Goal: Transaction & Acquisition: Register for event/course

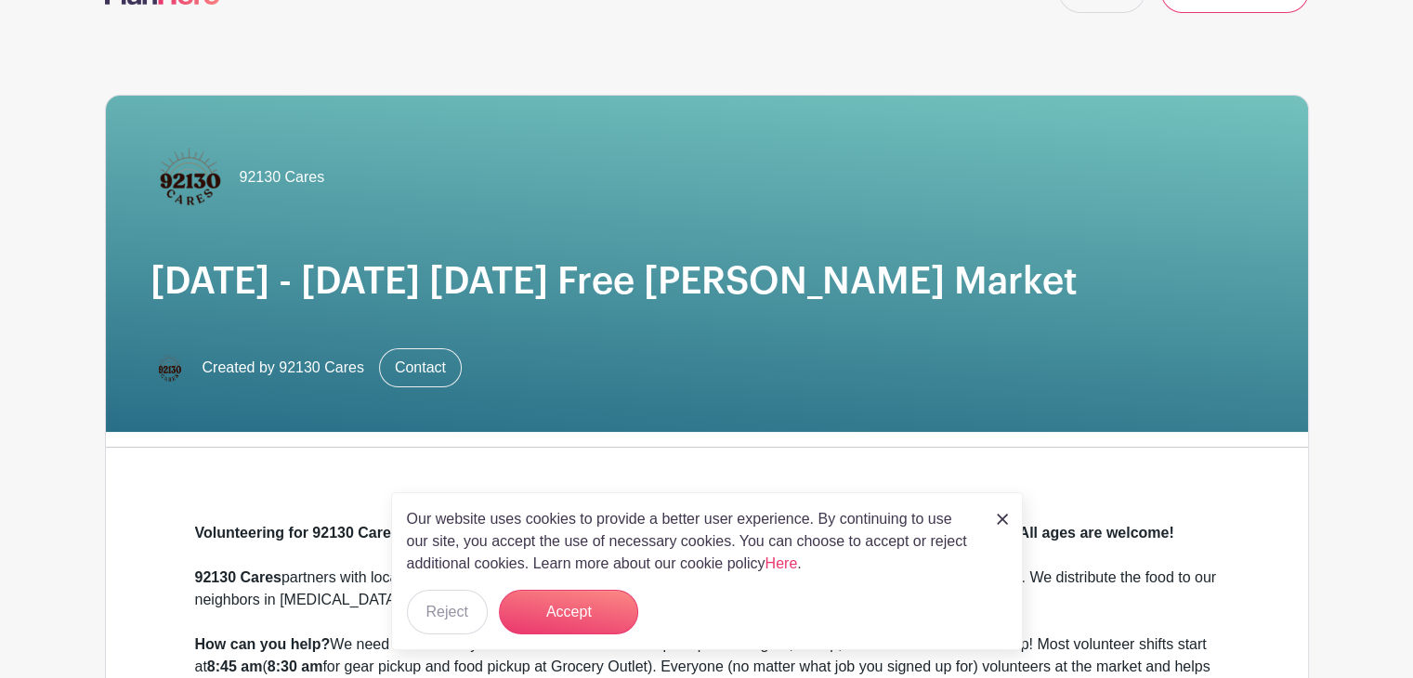
scroll to position [55, 0]
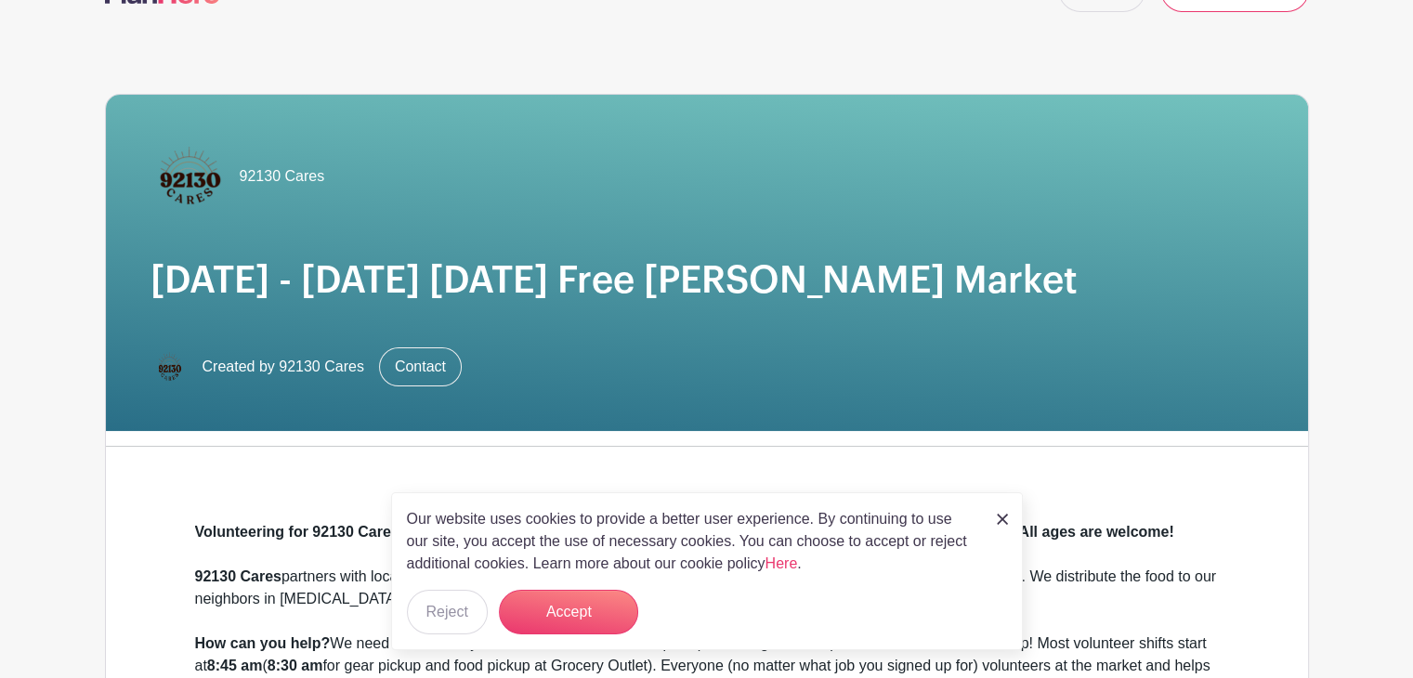
click at [1007, 521] on div "Our website uses cookies to provide a better user experience. By continuing to …" at bounding box center [707, 571] width 632 height 158
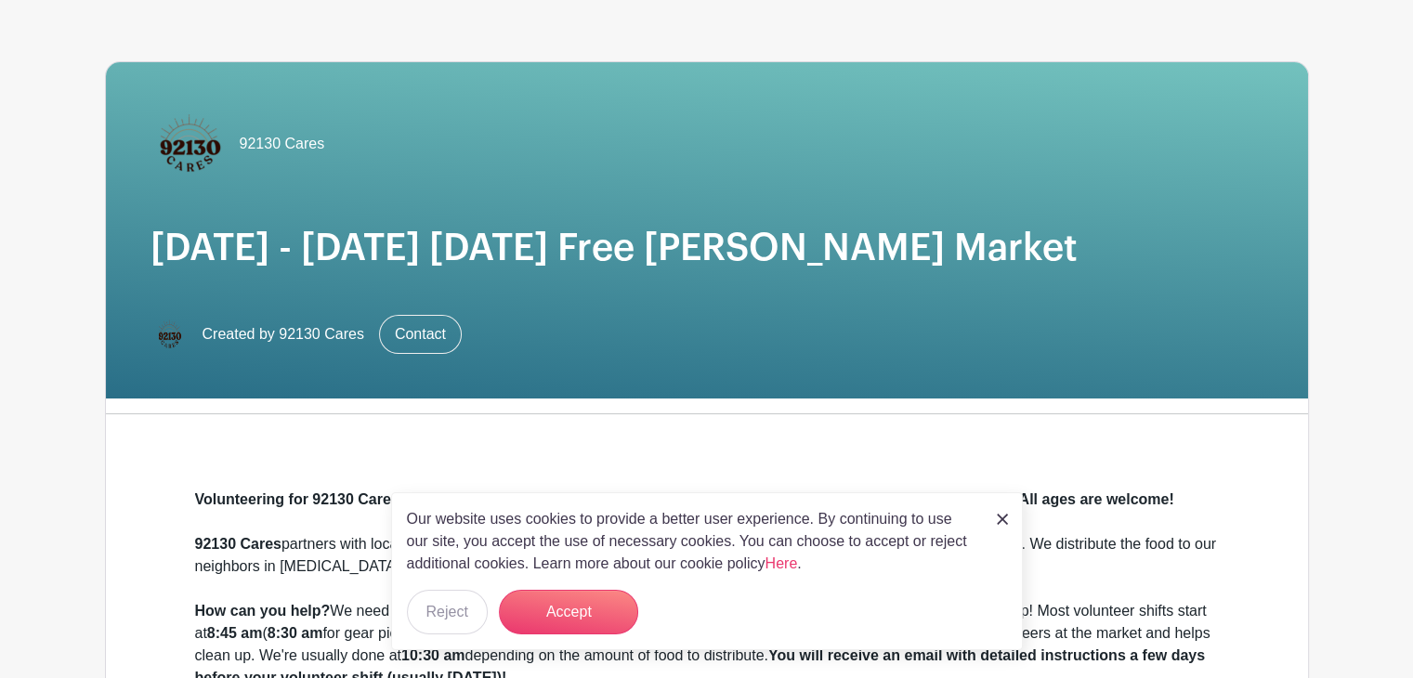
scroll to position [88, 0]
click at [998, 519] on img at bounding box center [1002, 519] width 11 height 11
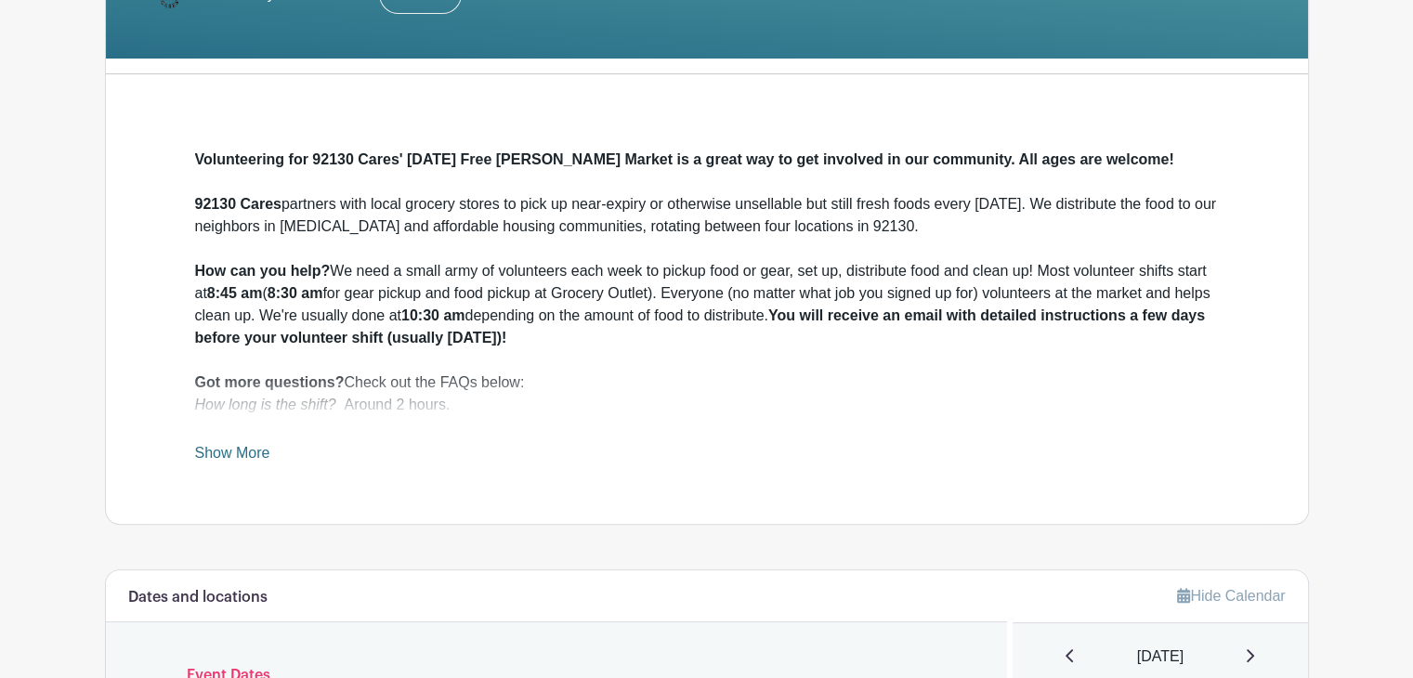
scroll to position [429, 0]
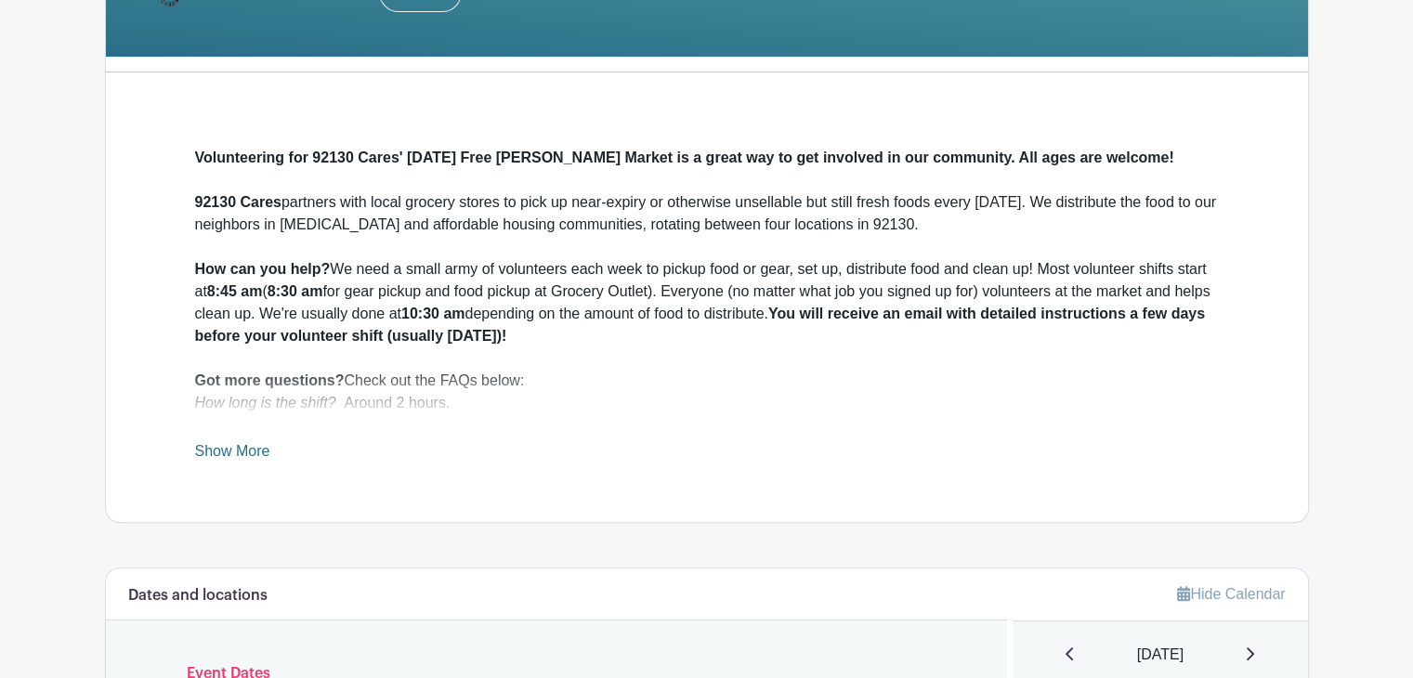
click at [254, 448] on link "Show More" at bounding box center [232, 454] width 75 height 23
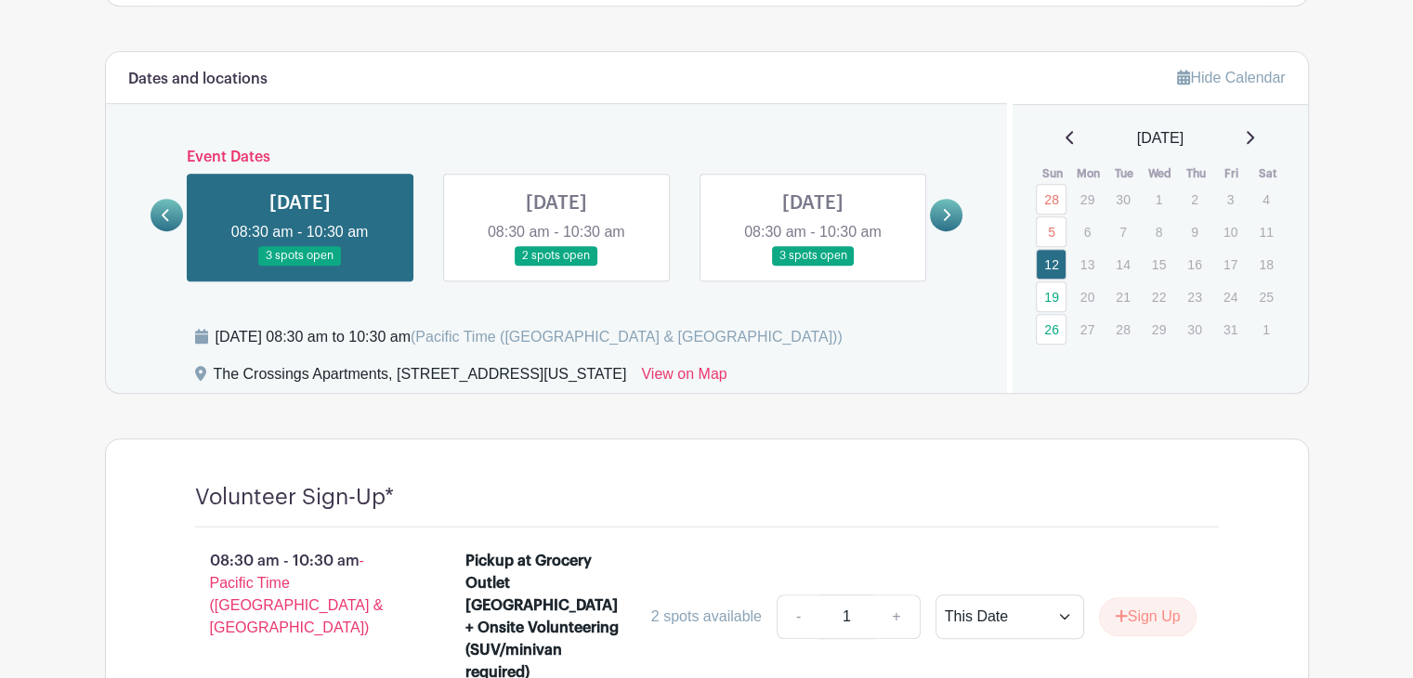
scroll to position [1178, 0]
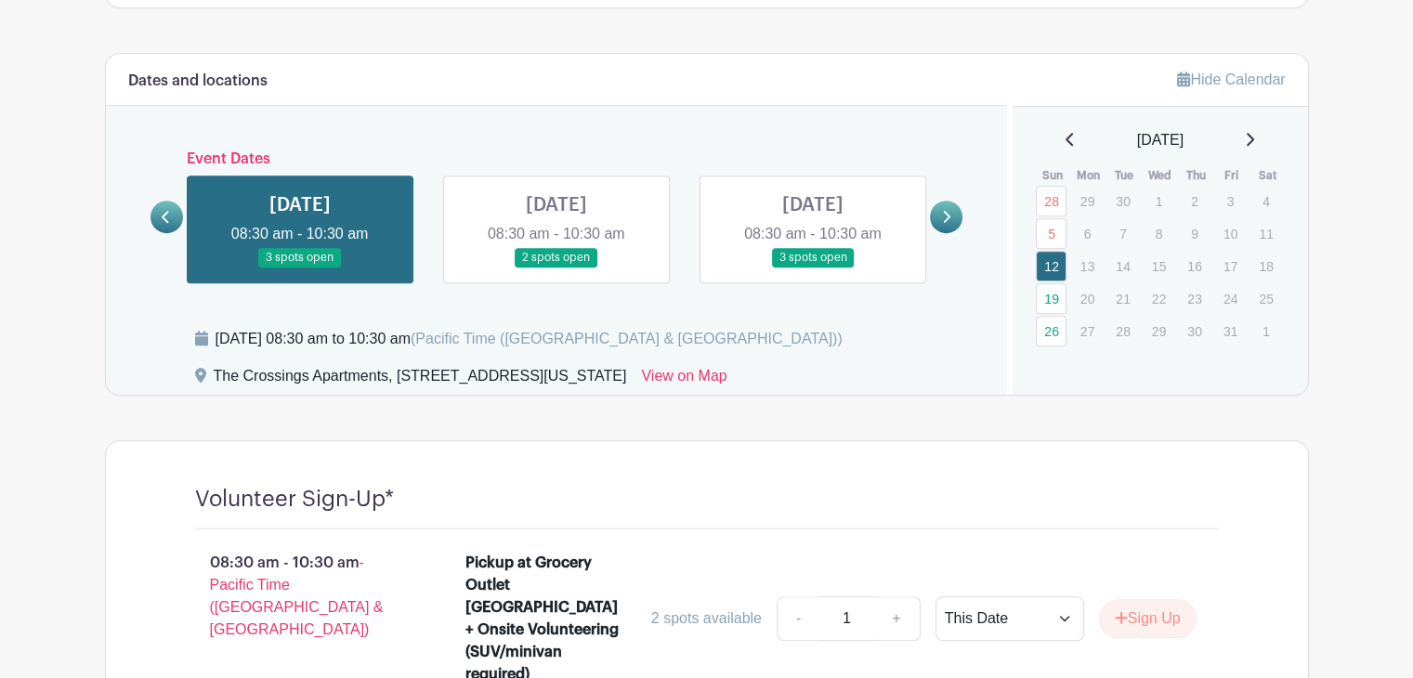
click at [942, 215] on icon at bounding box center [946, 217] width 8 height 14
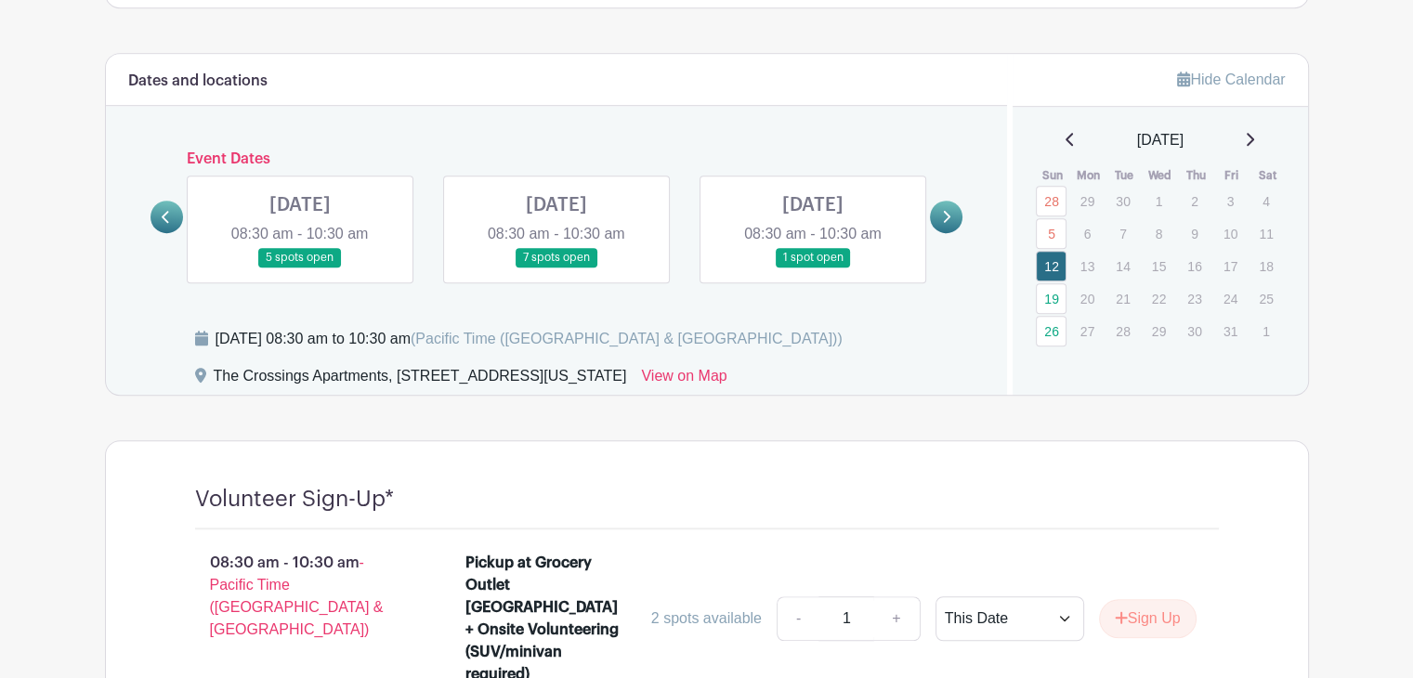
click at [942, 215] on icon at bounding box center [946, 217] width 8 height 14
click at [556, 267] on link at bounding box center [556, 267] width 0 height 0
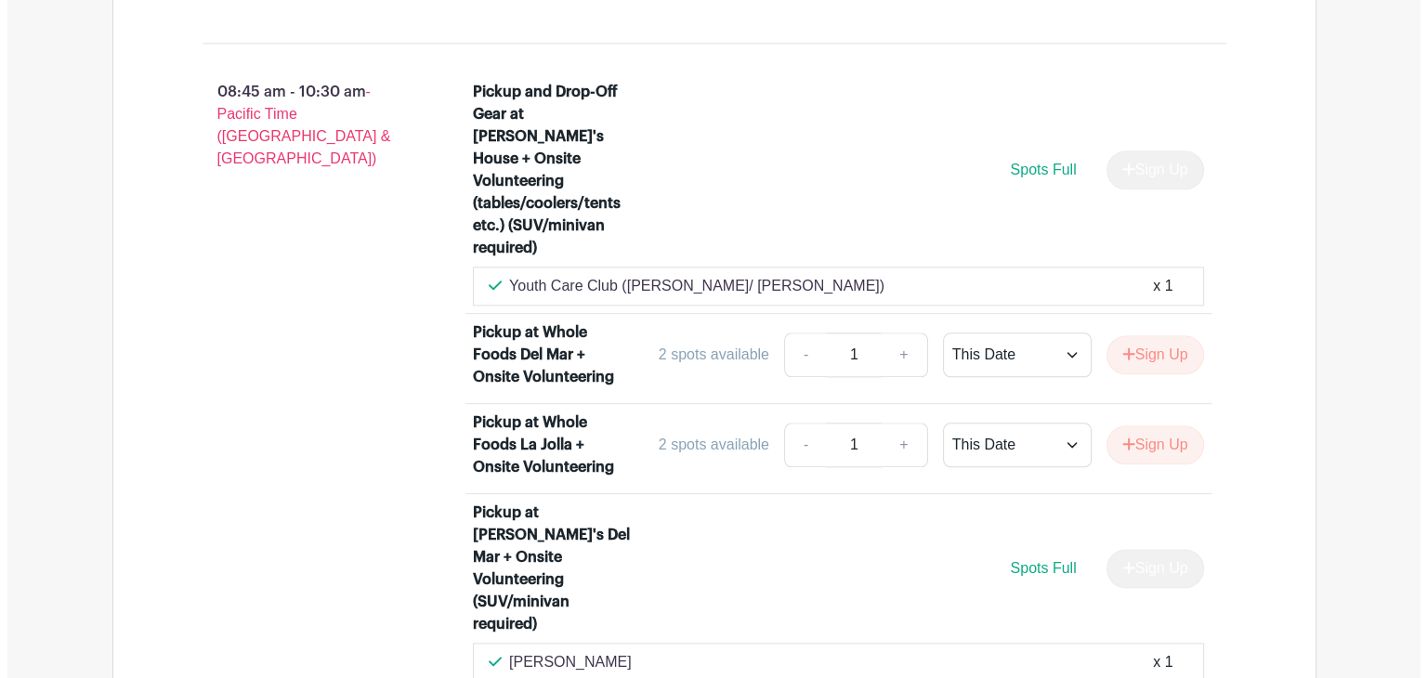
scroll to position [2151, 0]
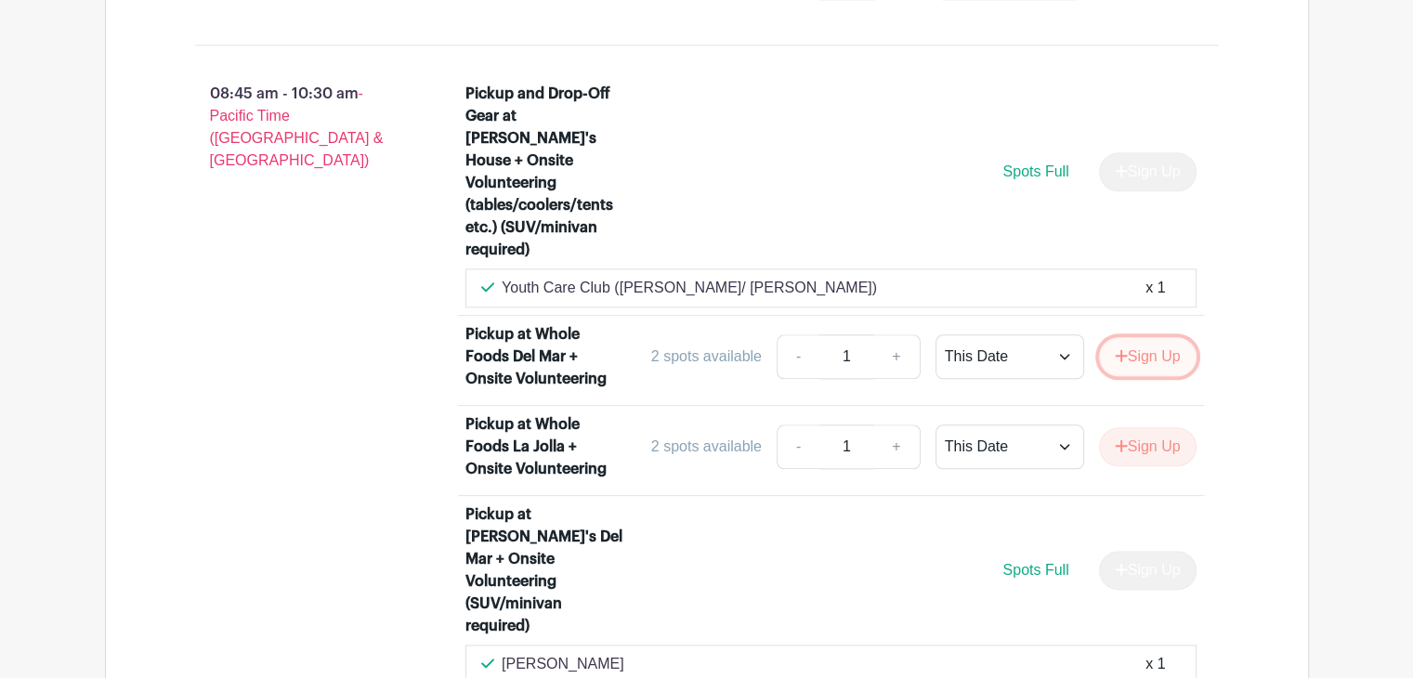
click at [1146, 337] on button "Sign Up" at bounding box center [1148, 356] width 98 height 39
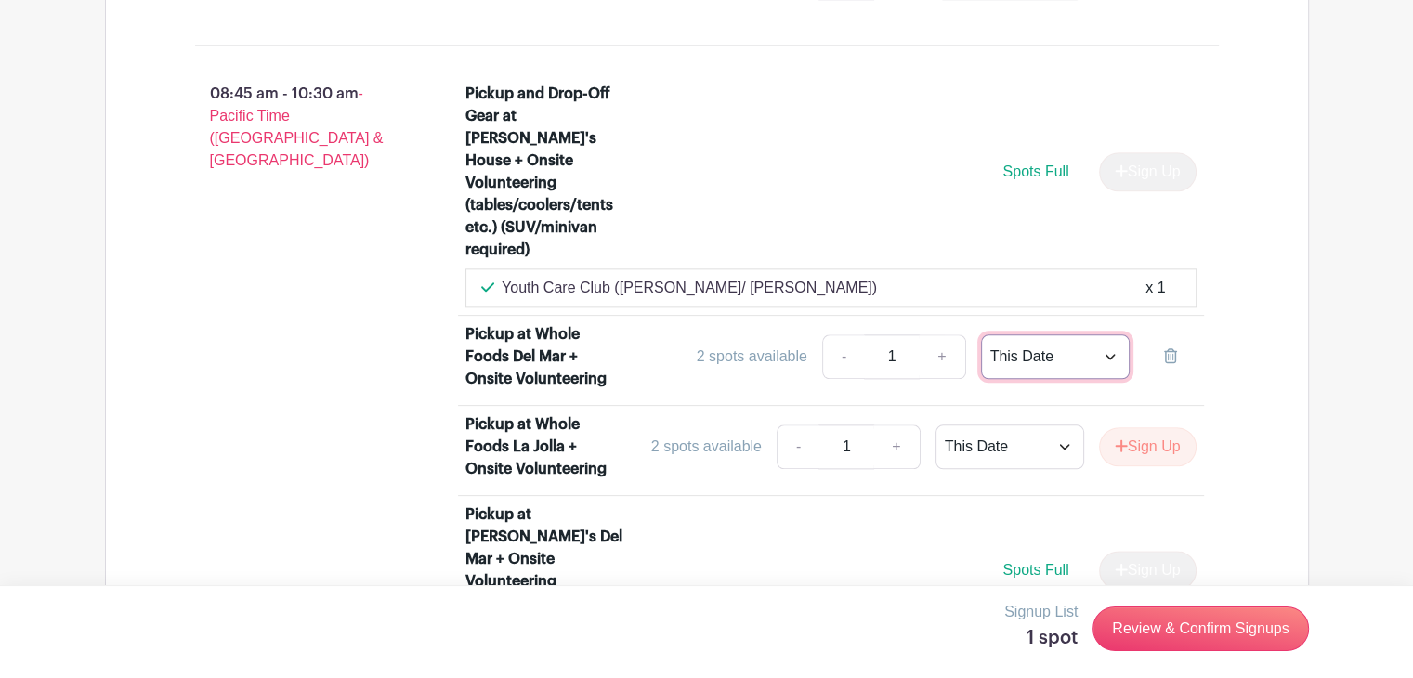
click at [1093, 334] on select "This Date Select Dates" at bounding box center [1055, 356] width 149 height 45
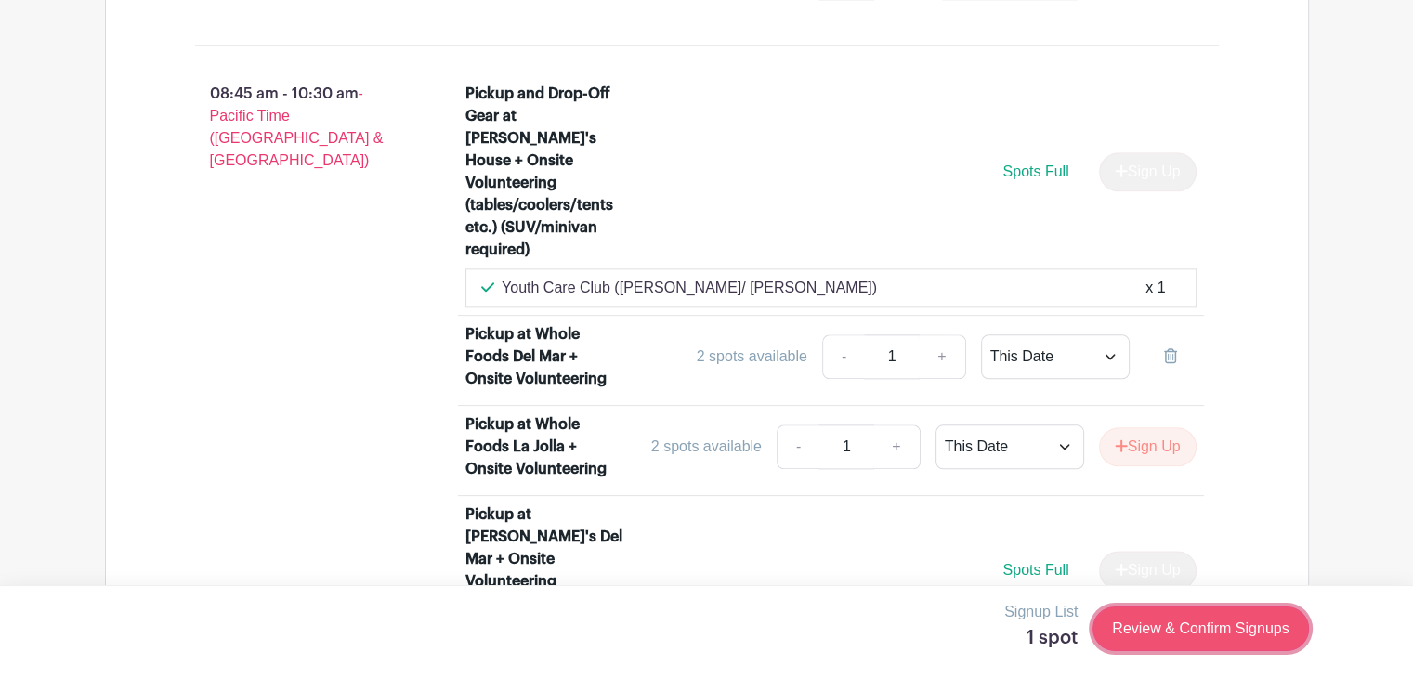
click at [1243, 629] on link "Review & Confirm Signups" at bounding box center [1199, 628] width 215 height 45
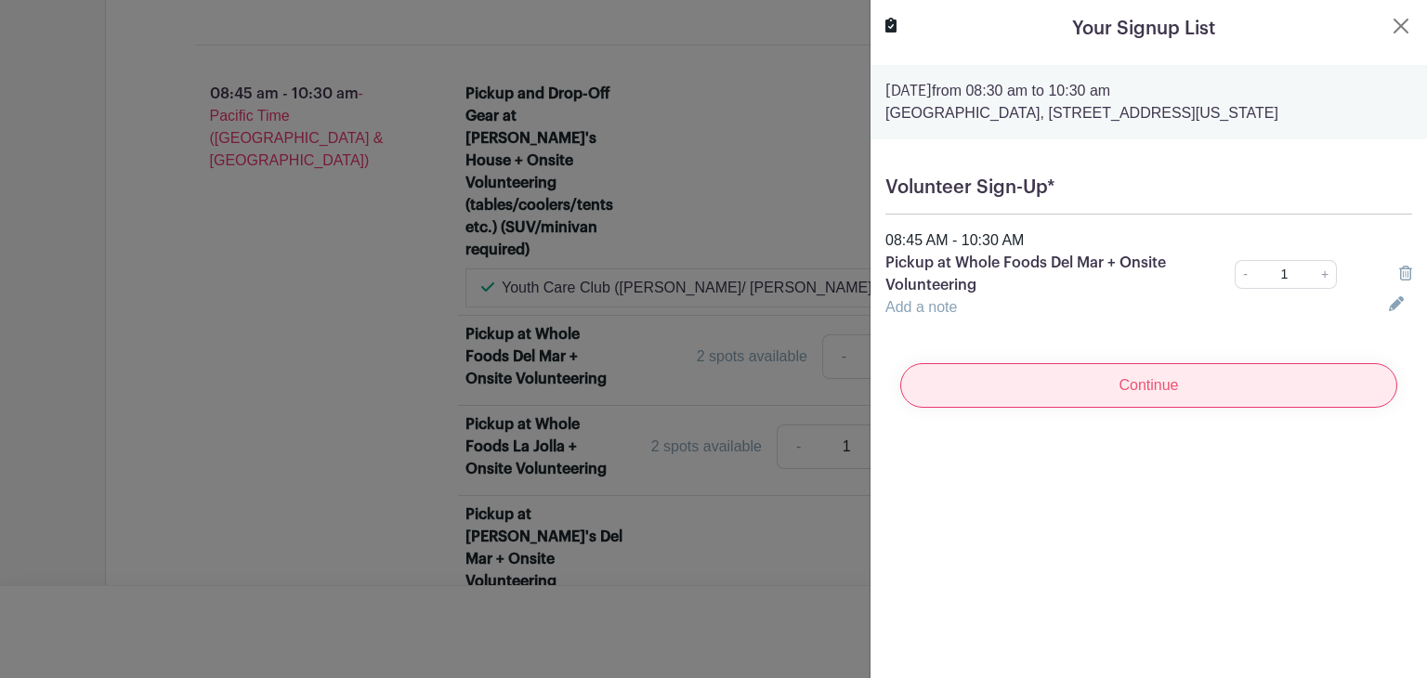
click at [1167, 408] on input "Continue" at bounding box center [1148, 385] width 497 height 45
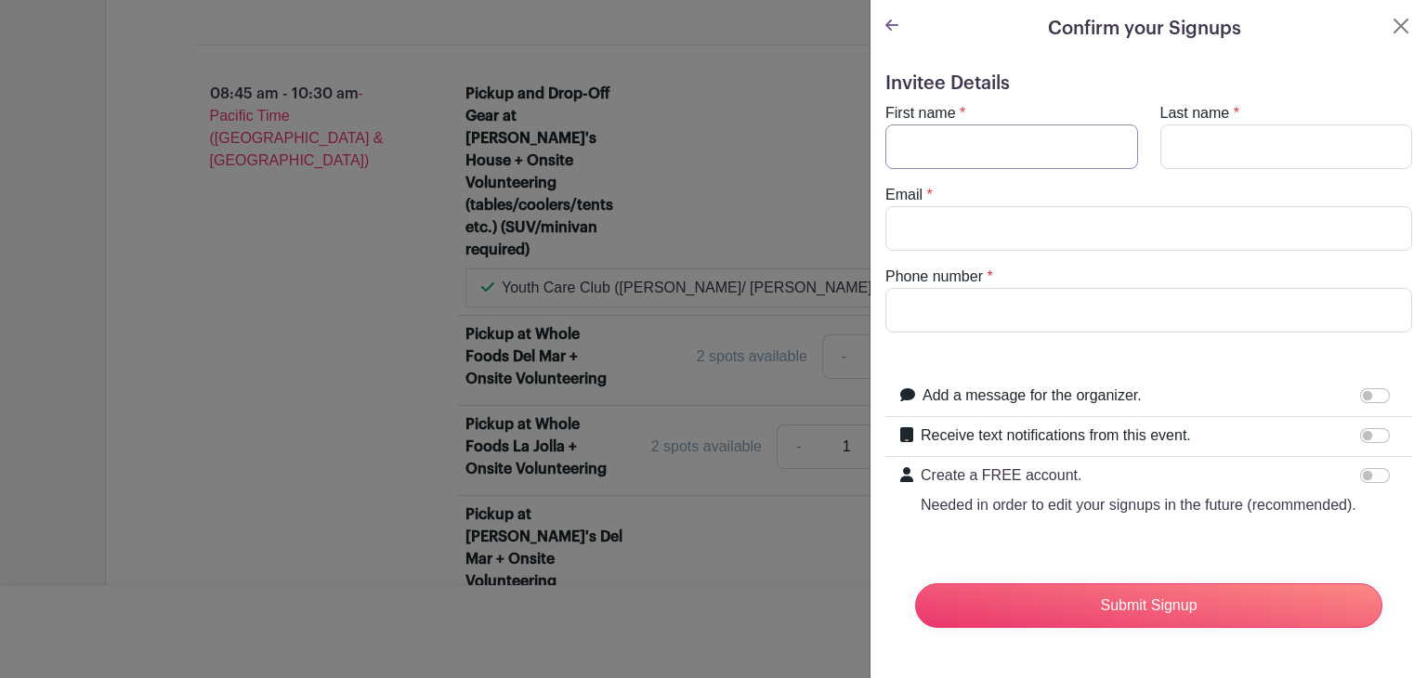
click at [1036, 150] on input "First name" at bounding box center [1011, 146] width 253 height 45
type input "[PERSON_NAME]"
type input "[EMAIL_ADDRESS][DOMAIN_NAME]"
type input "9496325442"
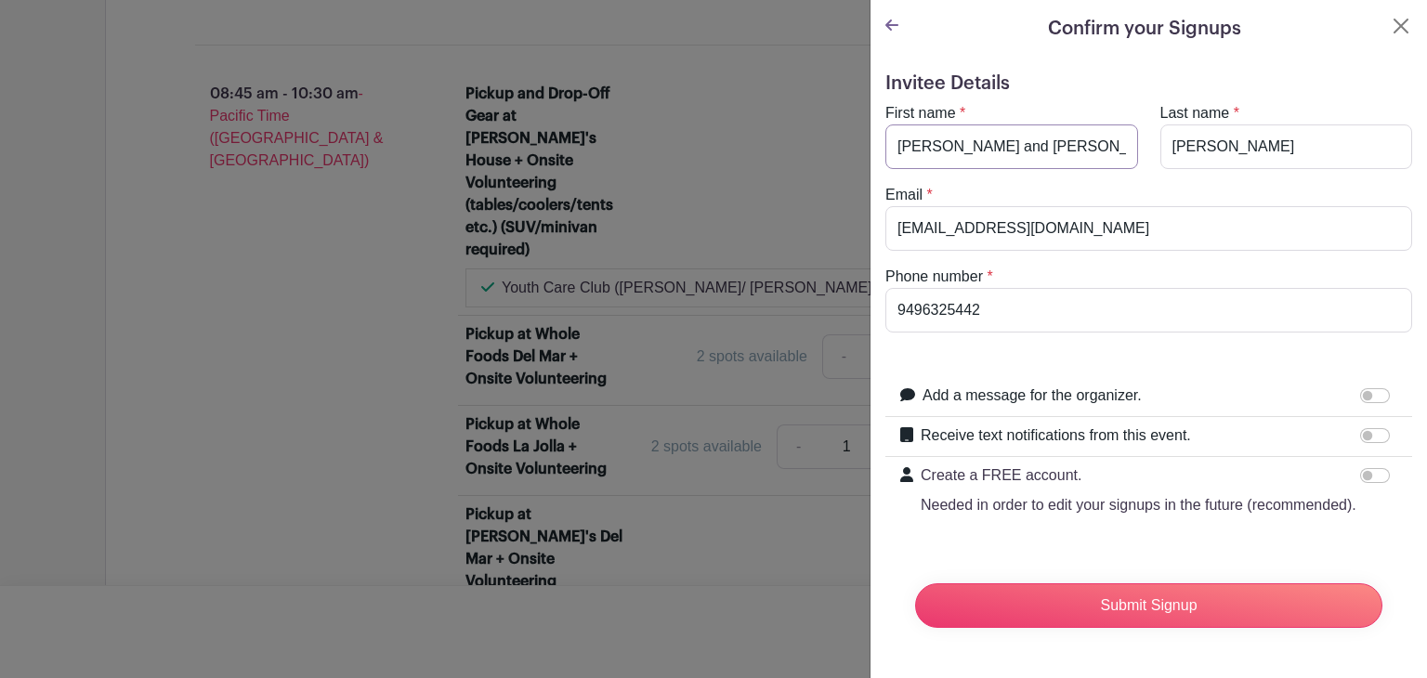
type input "[PERSON_NAME] and [PERSON_NAME]"
click at [1048, 390] on label "Add a message for the organizer." at bounding box center [1031, 396] width 219 height 22
click at [1360, 390] on input "Add a message for the organizer." at bounding box center [1375, 395] width 30 height 15
checkbox input "true"
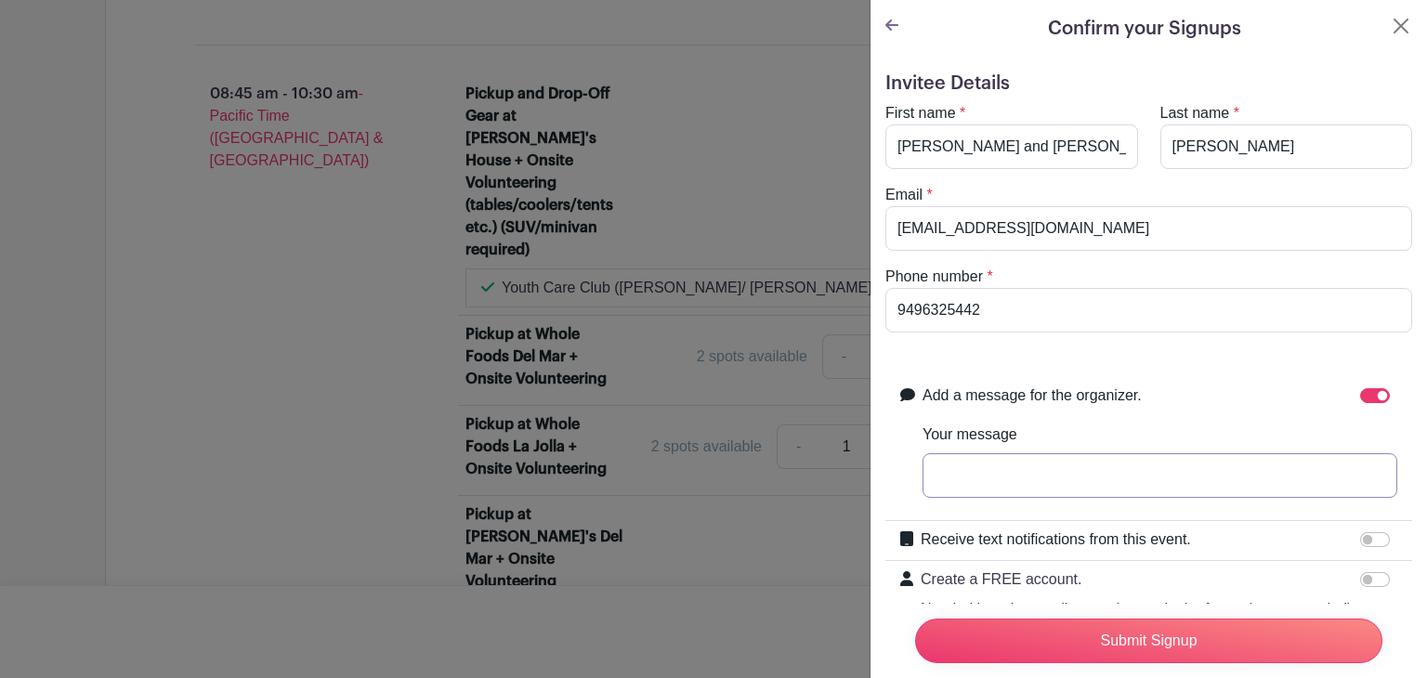
click at [1012, 462] on input "Your message" at bounding box center [1159, 475] width 475 height 45
type input "This will include myself and my son who is a minor - is there a consent to sign?"
click at [1368, 546] on div at bounding box center [1378, 539] width 37 height 22
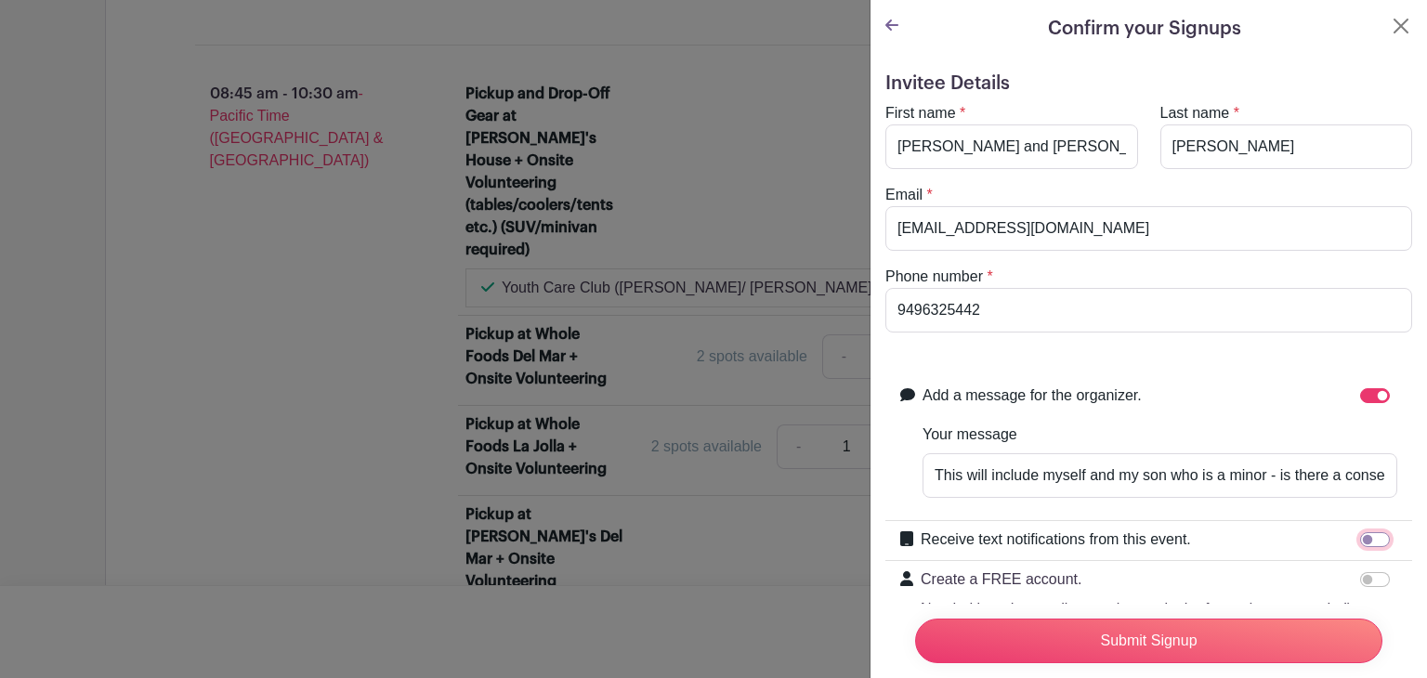
click at [1367, 541] on input "Receive text notifications from this event." at bounding box center [1375, 539] width 30 height 15
checkbox input "true"
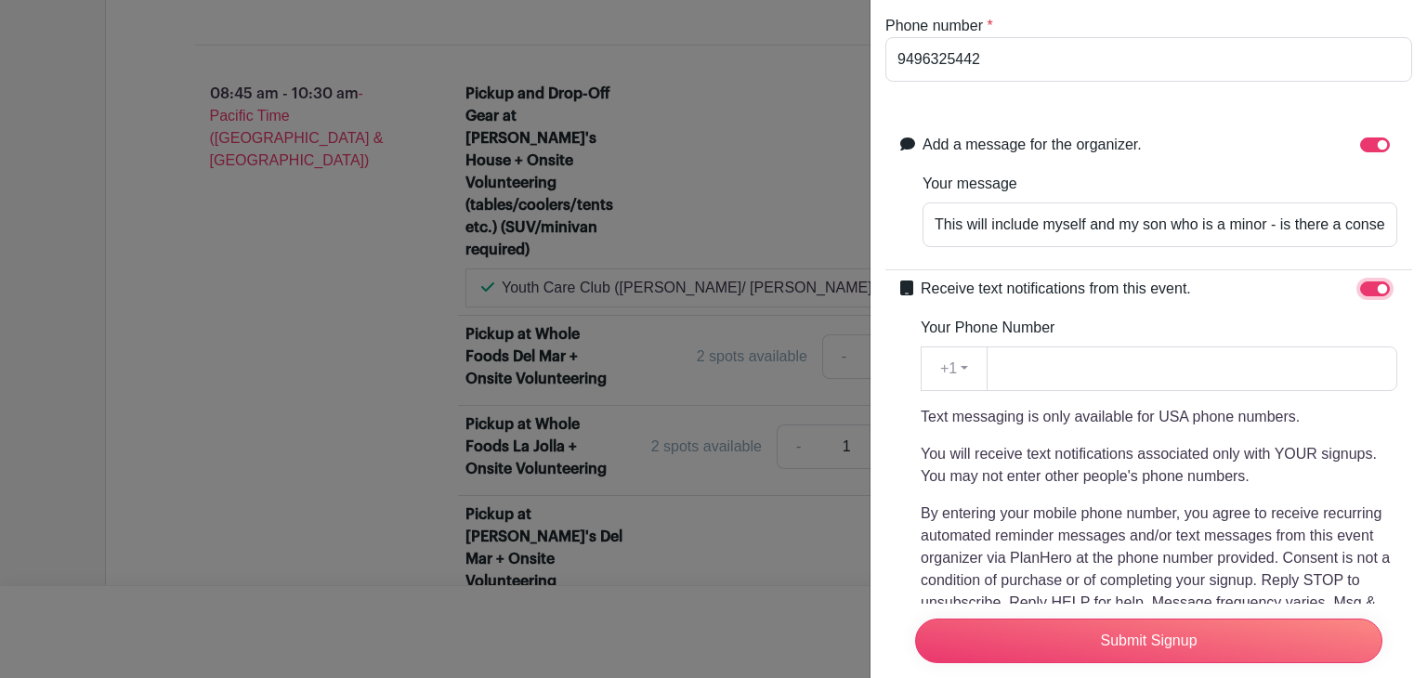
scroll to position [252, 0]
click at [1155, 372] on input "Your Phone Number" at bounding box center [1191, 367] width 411 height 45
type input "9496325442"
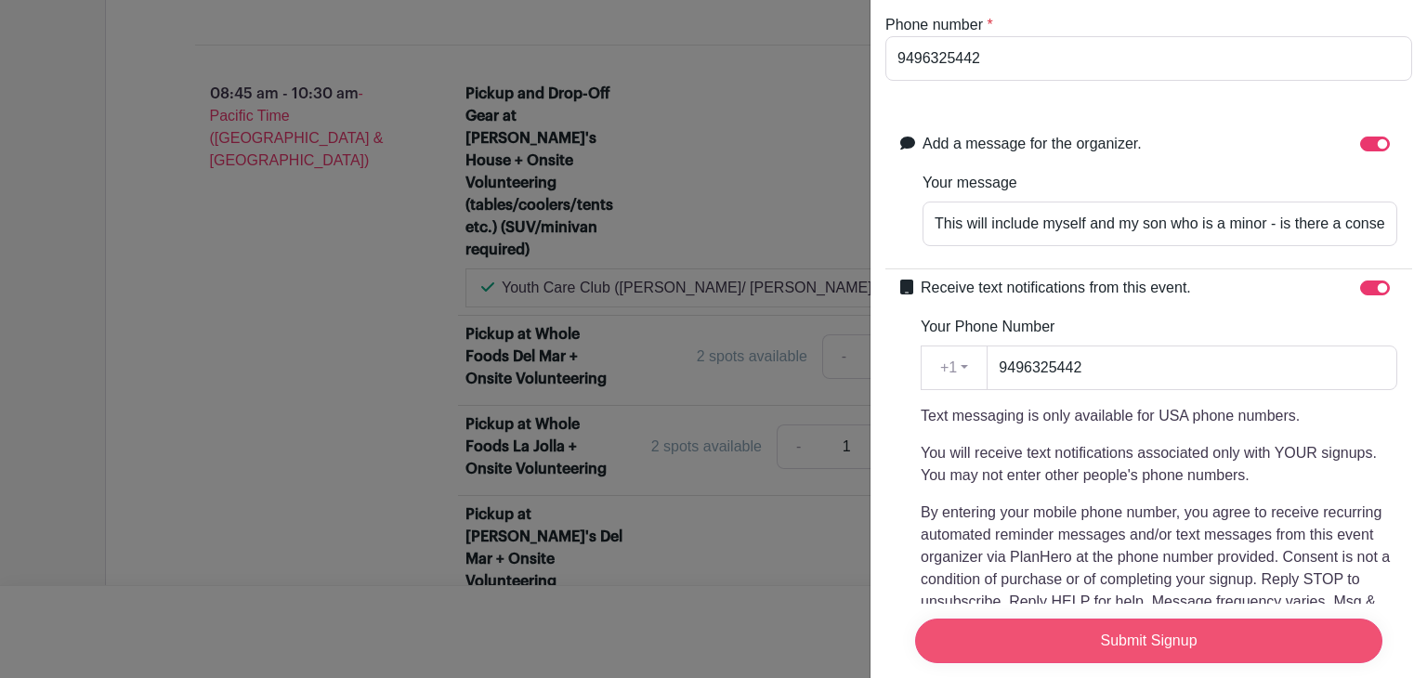
click at [1142, 619] on input "Submit Signup" at bounding box center [1148, 641] width 467 height 45
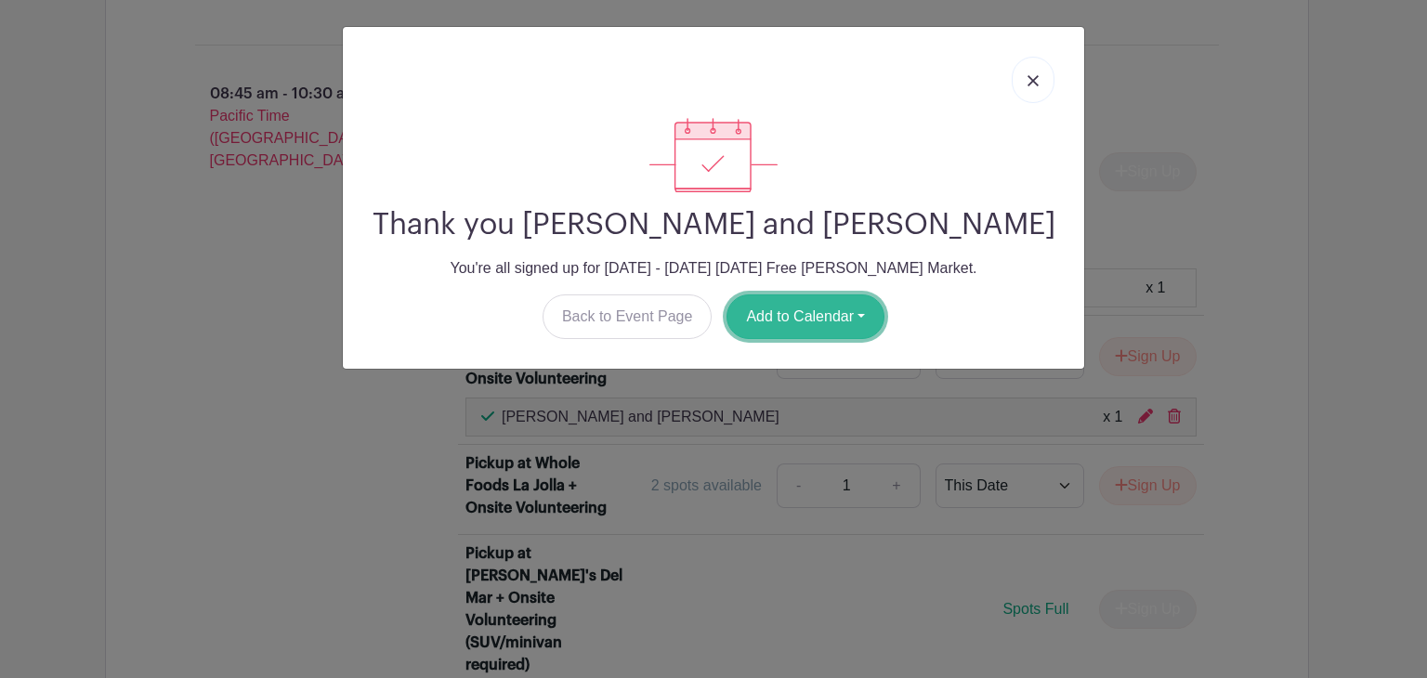
click at [817, 306] on button "Add to Calendar" at bounding box center [805, 316] width 158 height 45
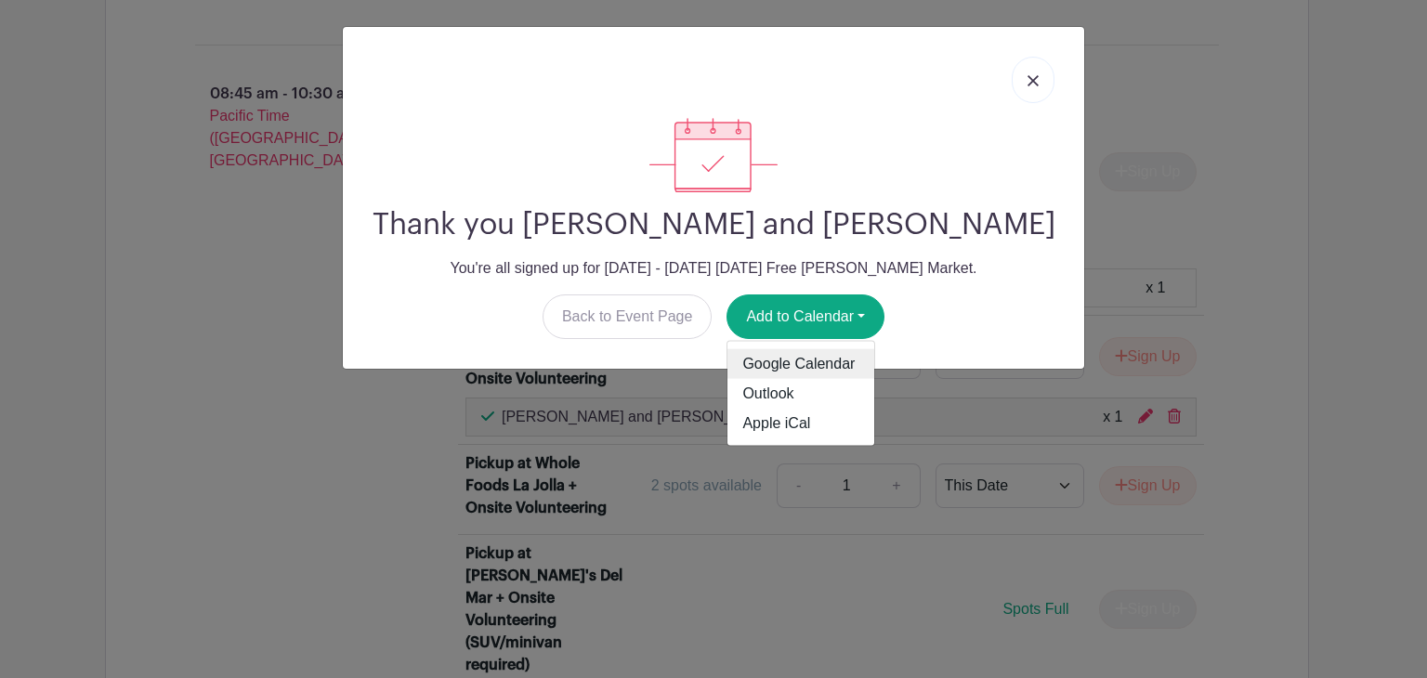
click at [810, 358] on link "Google Calendar" at bounding box center [800, 364] width 147 height 30
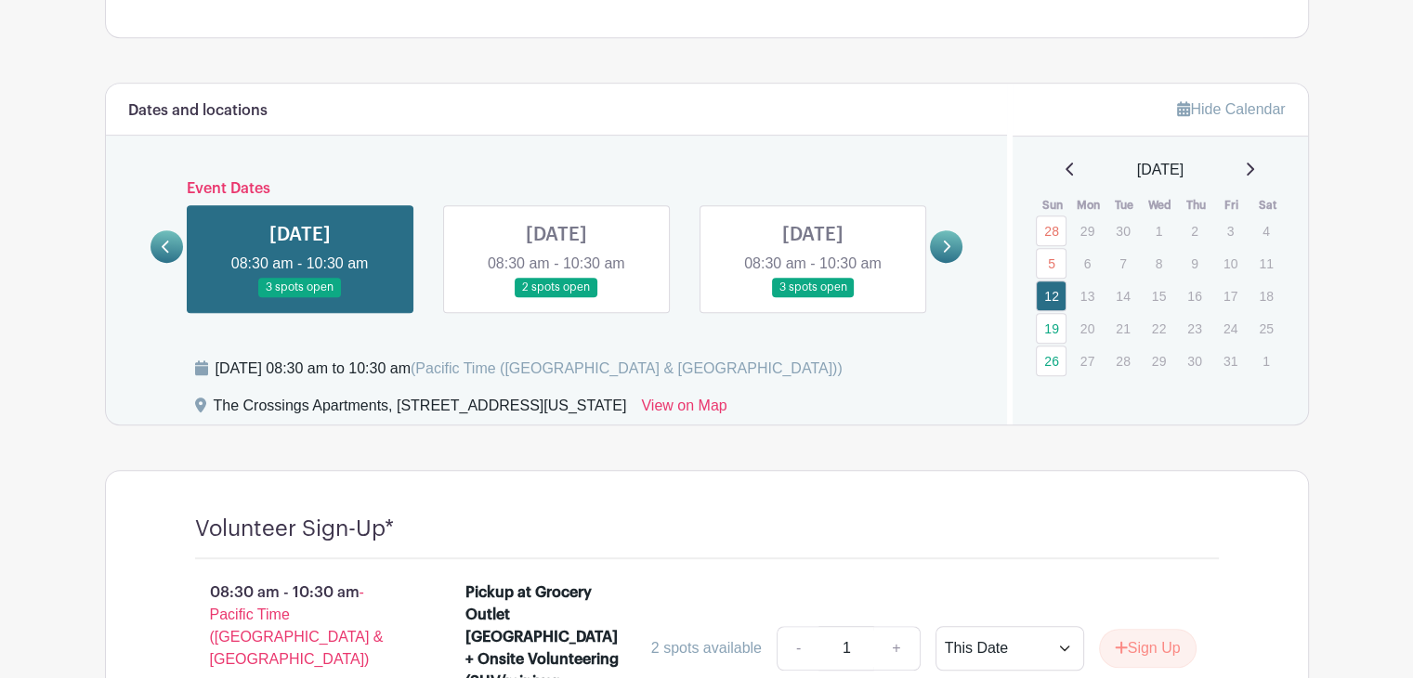
scroll to position [854, 0]
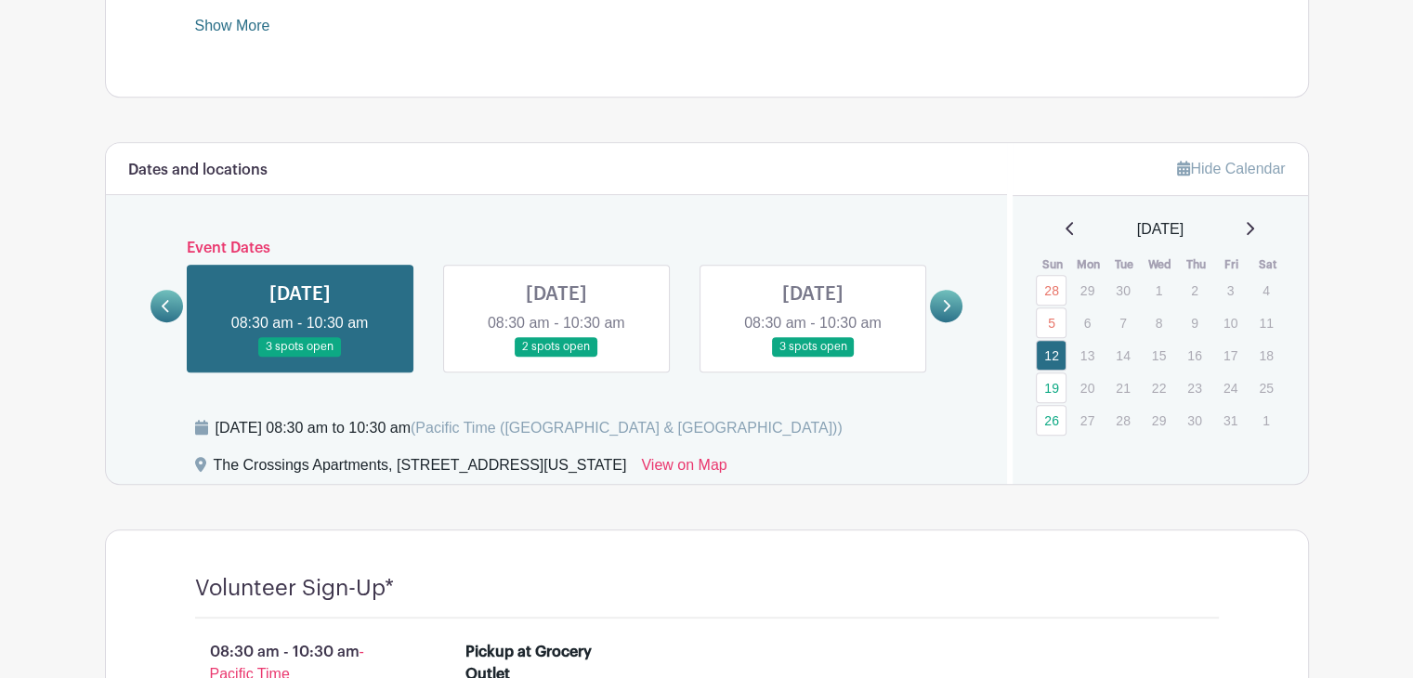
click at [1263, 410] on p "1" at bounding box center [1265, 420] width 31 height 29
click at [1254, 222] on icon at bounding box center [1249, 228] width 7 height 13
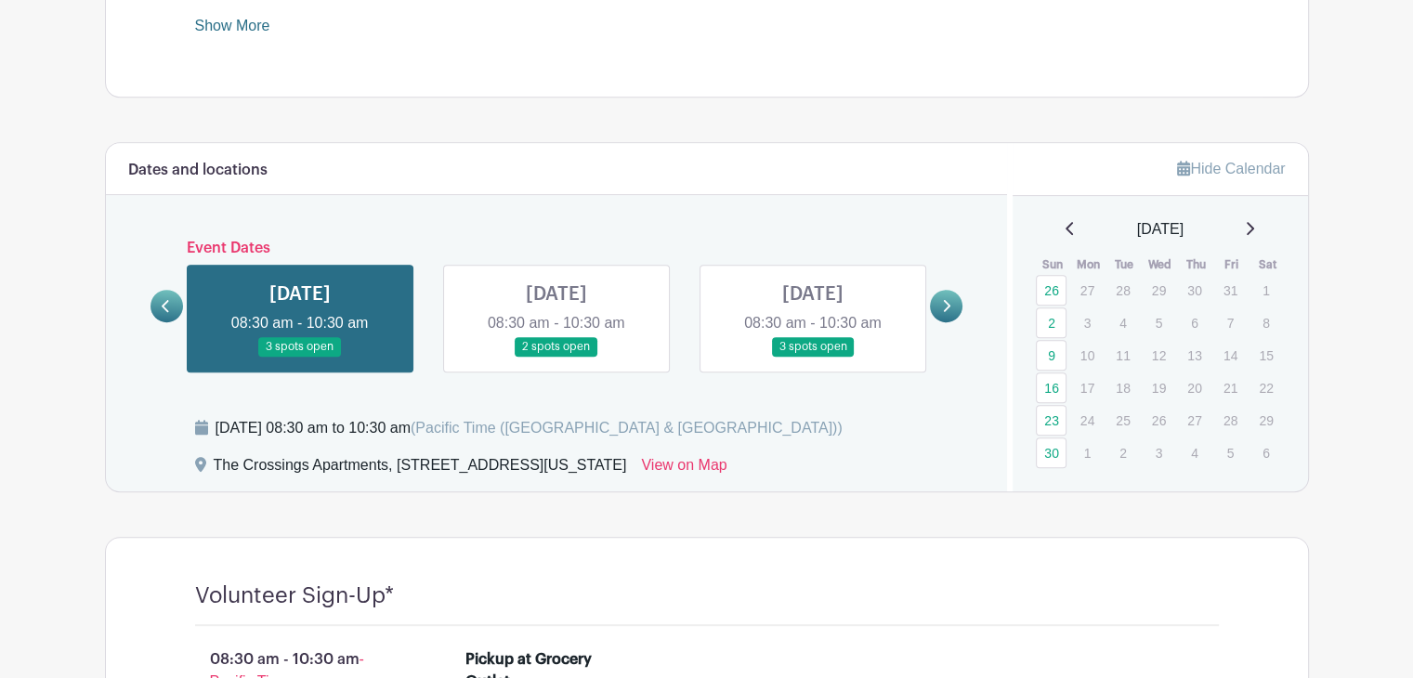
click at [1254, 226] on icon at bounding box center [1249, 228] width 9 height 15
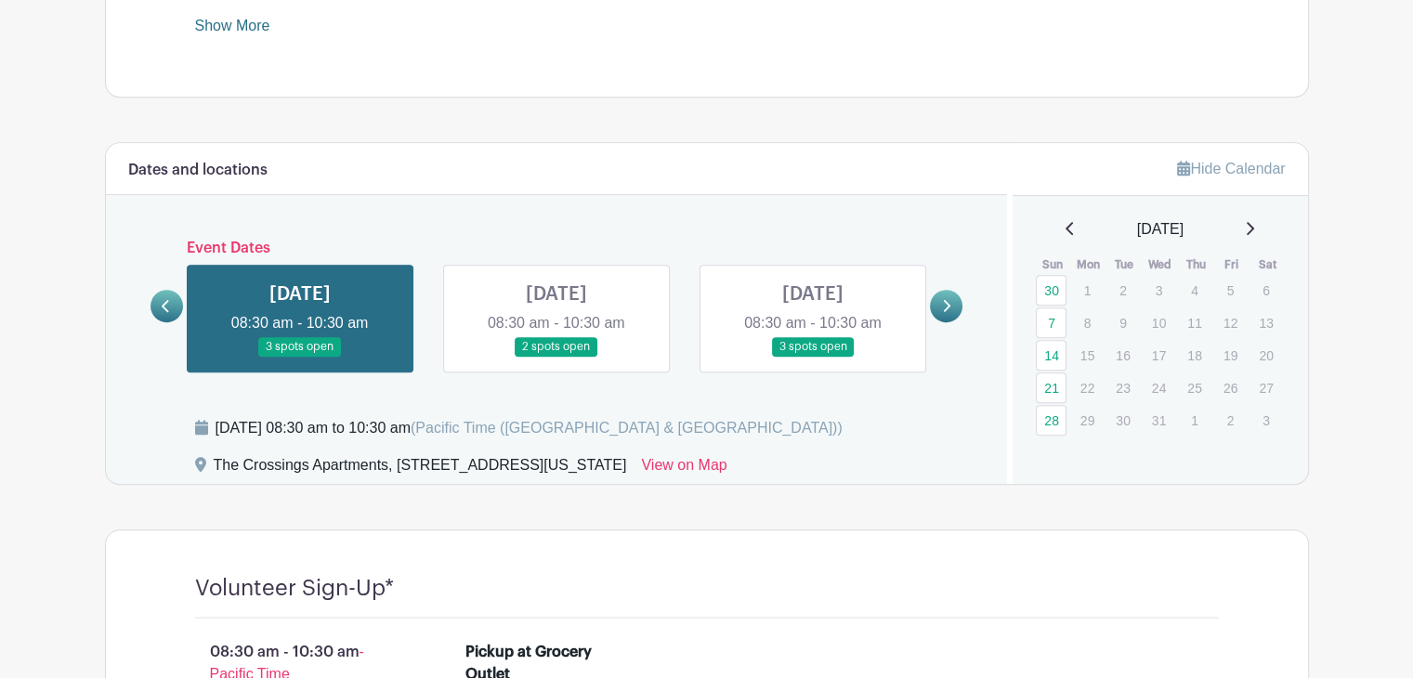
click at [1065, 225] on icon at bounding box center [1069, 228] width 9 height 15
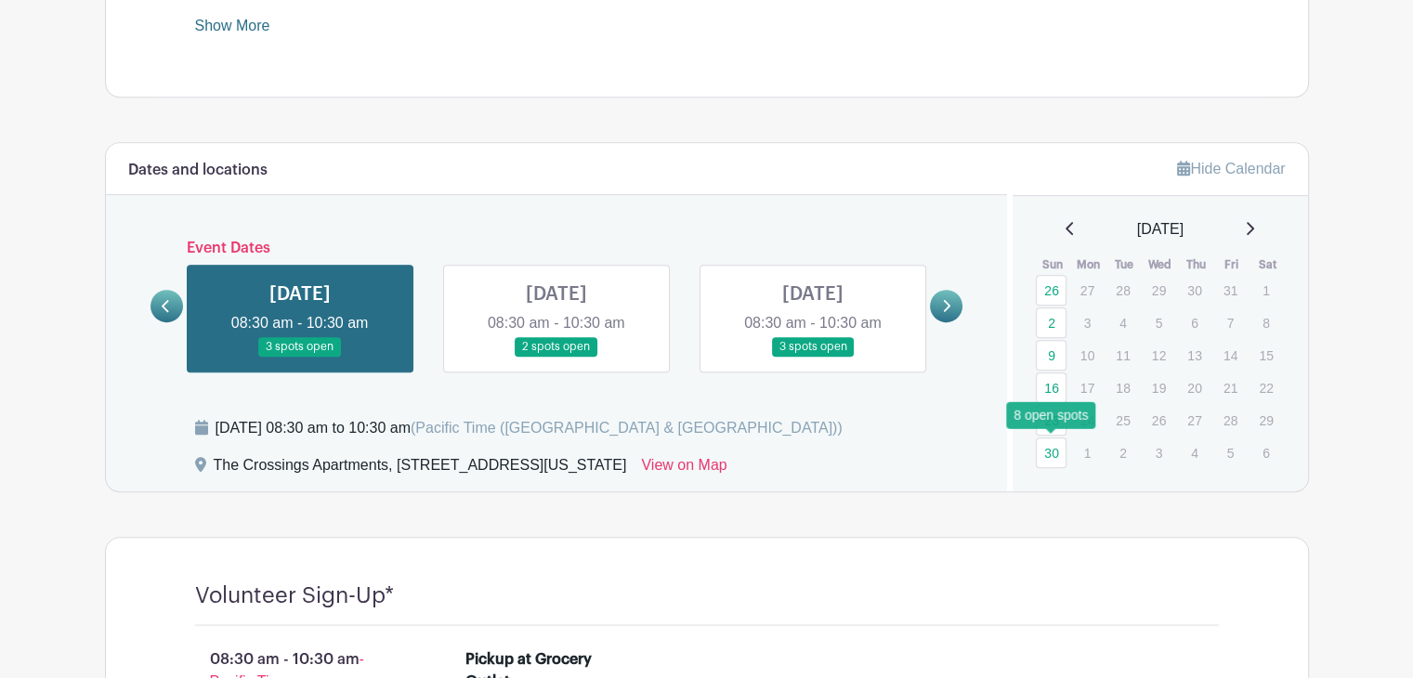
click at [1049, 446] on link "30" at bounding box center [1051, 452] width 31 height 31
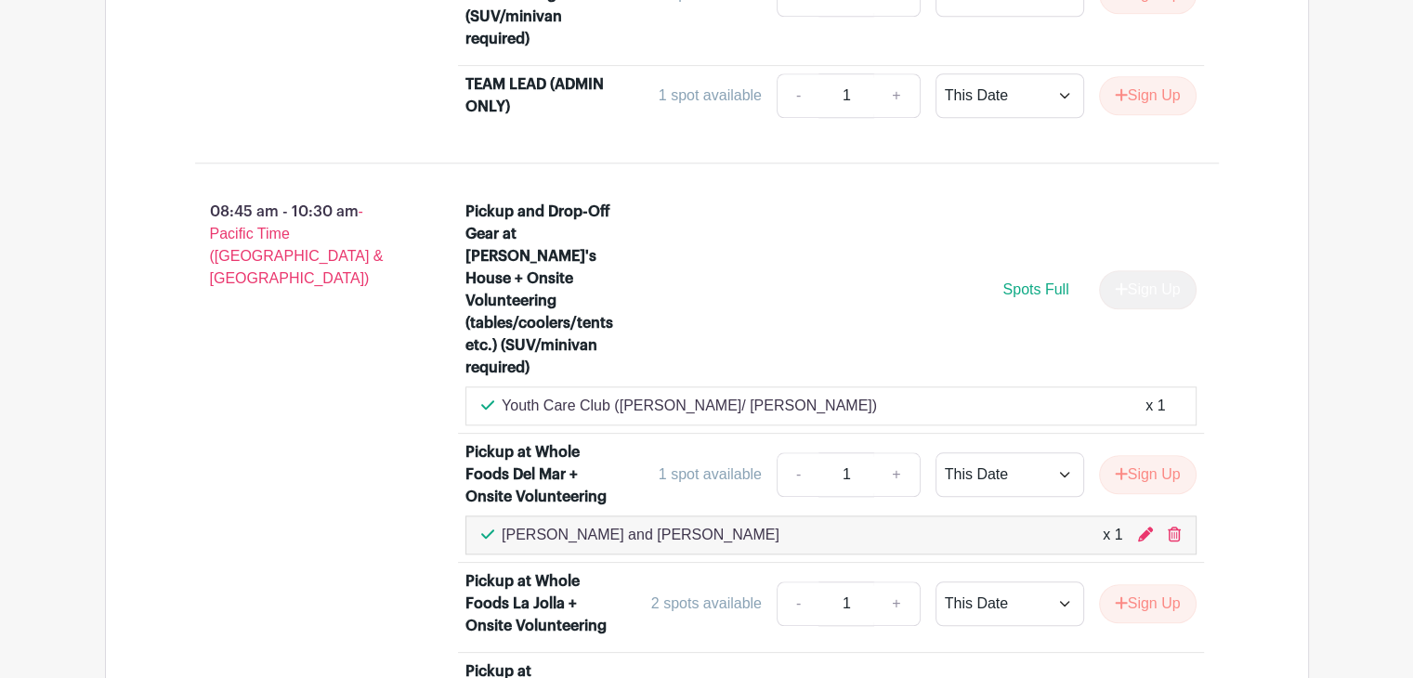
scroll to position [1798, 0]
